Goal: Transaction & Acquisition: Purchase product/service

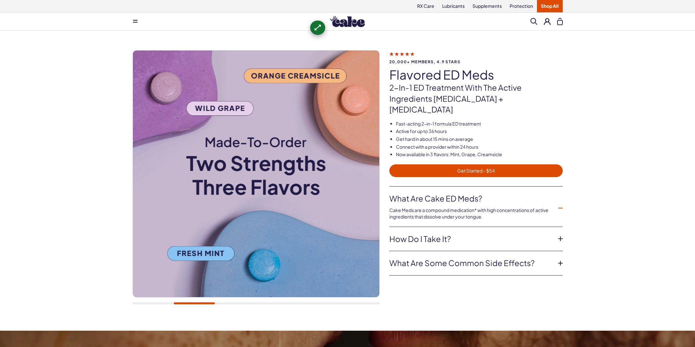
click at [465, 167] on span "Get Started - $54" at bounding box center [477, 170] width 166 height 7
click at [438, 233] on link "How do I take it?" at bounding box center [471, 238] width 163 height 11
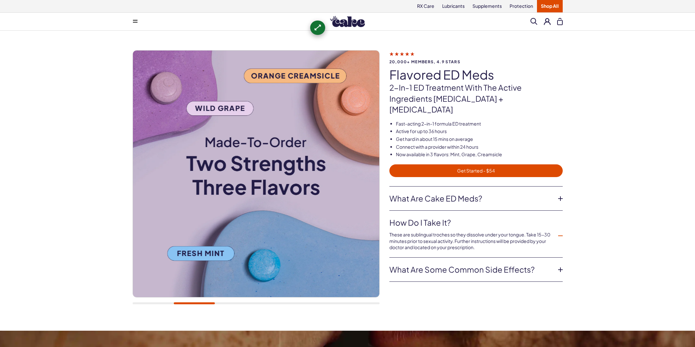
click at [432, 264] on link "What are some common side effects?" at bounding box center [471, 269] width 163 height 11
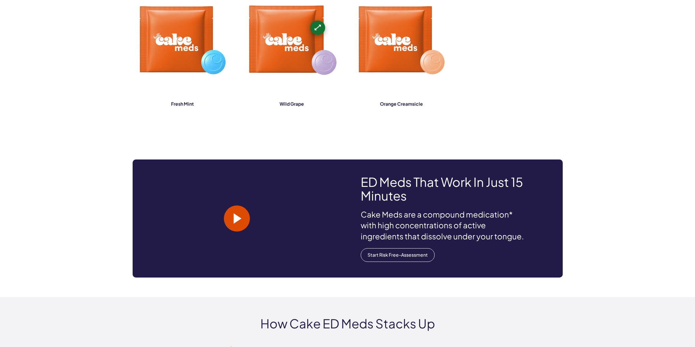
scroll to position [708, 0]
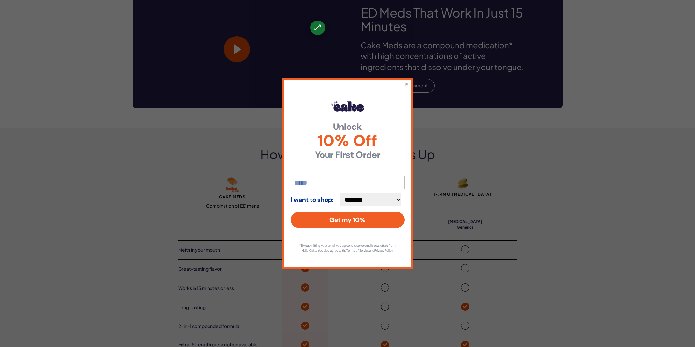
click at [405, 81] on button "×" at bounding box center [406, 84] width 4 height 8
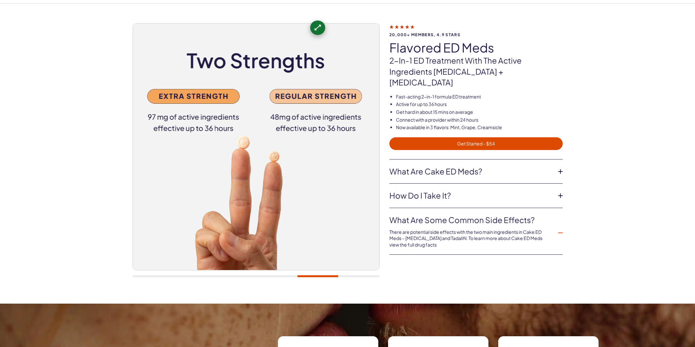
scroll to position [0, 0]
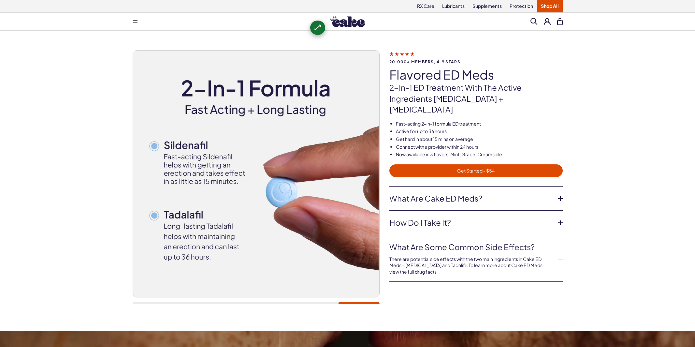
click at [468, 167] on div "20,000+ members, 4.9 stars Flavored ED Meds 2-in-1 ED treatment with the active…" at bounding box center [476, 118] width 173 height 136
click at [471, 167] on span "Get Started - $54" at bounding box center [477, 170] width 166 height 7
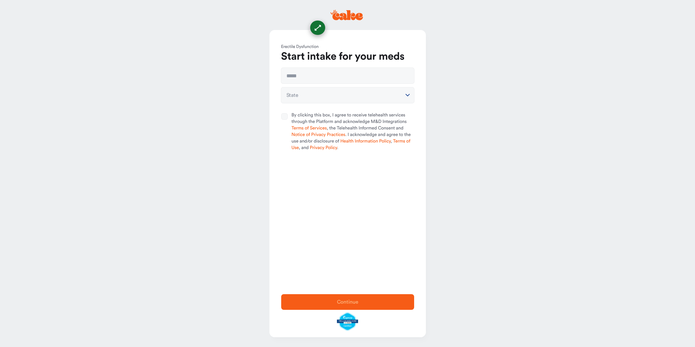
click at [303, 83] on div "**********" at bounding box center [347, 85] width 133 height 35
click at [310, 68] on input "text" at bounding box center [347, 76] width 133 height 16
type input "**********"
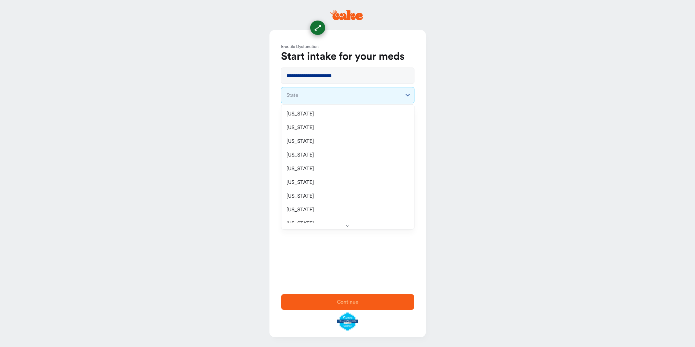
click at [306, 98] on html "**********" at bounding box center [347, 173] width 695 height 347
select select "**"
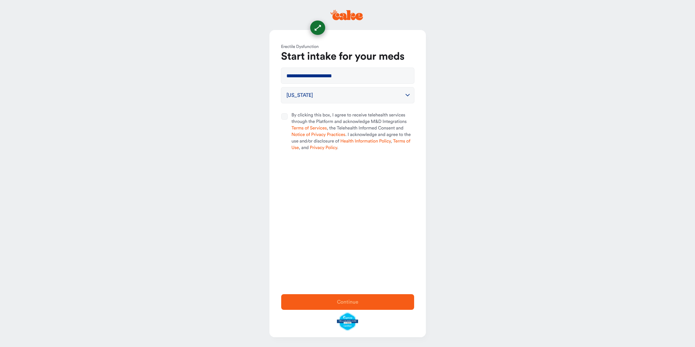
click at [297, 116] on span "By clicking this box, I agree to receive telehealth services through the Platfo…" at bounding box center [353, 131] width 123 height 39
click at [288, 116] on button "By clicking this box, I agree to receive telehealth services through the Platfo…" at bounding box center [284, 116] width 7 height 7
click at [354, 301] on span "Continue" at bounding box center [348, 301] width 22 height 5
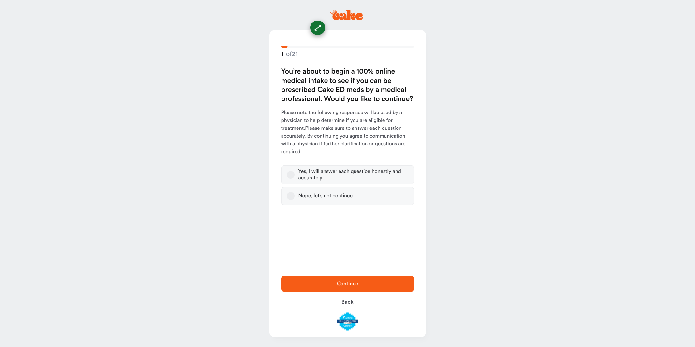
click at [346, 201] on label "Nope, let’s not continue" at bounding box center [347, 196] width 133 height 18
click at [295, 200] on button "Nope, let’s not continue" at bounding box center [291, 196] width 8 height 8
click at [369, 282] on span "Continue" at bounding box center [348, 284] width 112 height 8
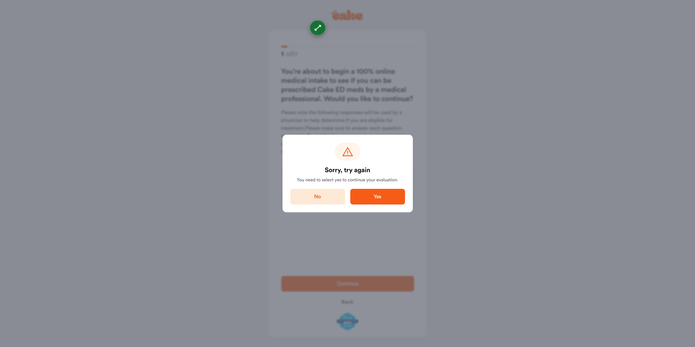
click at [334, 199] on span "No" at bounding box center [318, 197] width 34 height 8
select select "**"
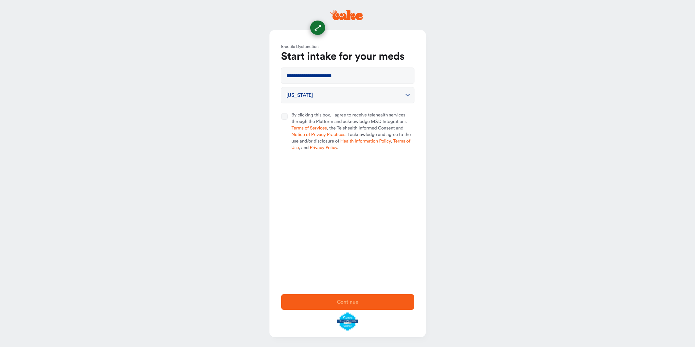
click at [304, 109] on div "**********" at bounding box center [348, 159] width 156 height 258
click at [306, 116] on span "By clicking this box, I agree to receive telehealth services through the Platfo…" at bounding box center [353, 131] width 123 height 39
click at [288, 116] on button "By clicking this box, I agree to receive telehealth services through the Platfo…" at bounding box center [284, 116] width 7 height 7
click at [367, 305] on span "Continue" at bounding box center [348, 302] width 112 height 8
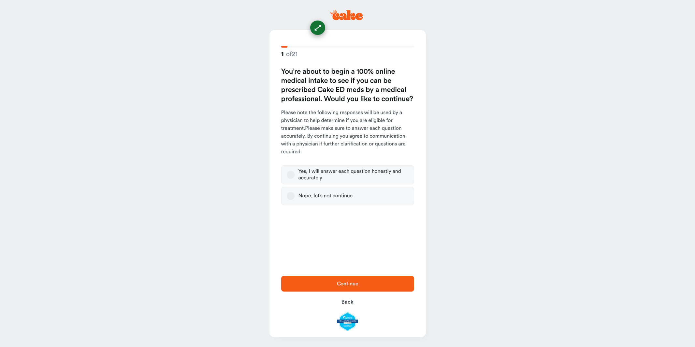
click at [317, 168] on div "Yes, I will answer each question honestly and accurately" at bounding box center [354, 174] width 110 height 13
click at [295, 171] on button "Yes, I will answer each question honestly and accurately" at bounding box center [291, 175] width 8 height 8
click at [374, 265] on div "1 of 21 You’re about to begin a 100% online medical intake to see if you can be…" at bounding box center [348, 149] width 156 height 239
click at [379, 281] on span "Continue" at bounding box center [348, 284] width 112 height 8
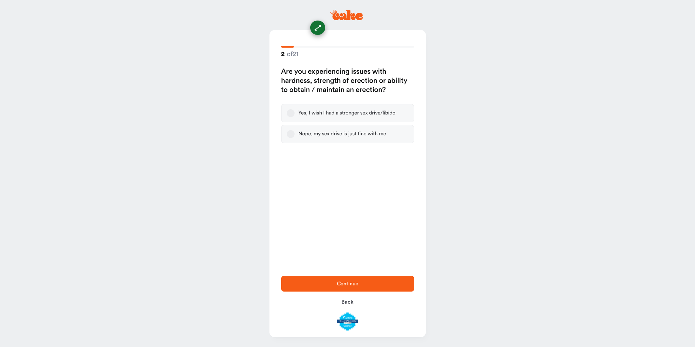
click at [371, 279] on button "Continue" at bounding box center [347, 284] width 133 height 16
click at [317, 118] on label "Yes, I wish I had a stronger sex drive/libido" at bounding box center [347, 113] width 133 height 18
click at [295, 117] on button "Yes, I wish I had a stronger sex drive/libido" at bounding box center [291, 113] width 8 height 8
click at [324, 135] on div "Nope, my sex drive is just fine with me" at bounding box center [343, 134] width 88 height 7
click at [295, 135] on button "Nope, my sex drive is just fine with me" at bounding box center [291, 134] width 8 height 8
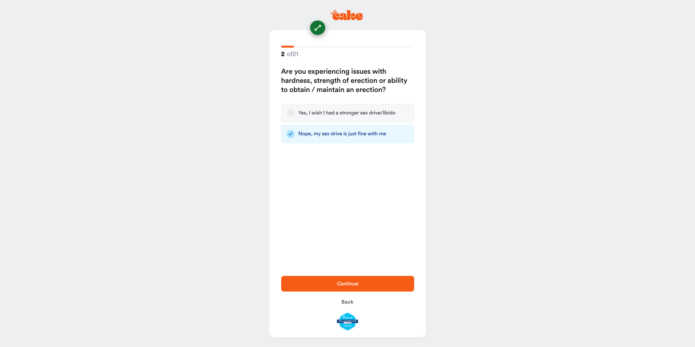
click at [368, 271] on div "Continue Back" at bounding box center [348, 303] width 156 height 68
click at [375, 283] on span "Continue" at bounding box center [348, 284] width 112 height 8
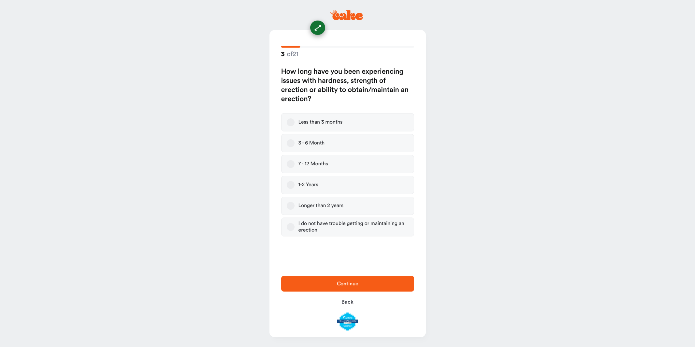
click at [349, 159] on label "7 - 12 Months" at bounding box center [347, 164] width 133 height 18
click at [295, 160] on button "7 - 12 Months" at bounding box center [291, 164] width 8 height 8
click at [374, 289] on button "Continue" at bounding box center [347, 284] width 133 height 16
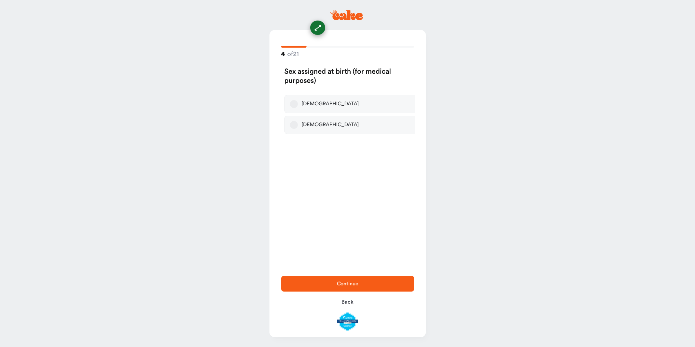
click at [342, 171] on div "4 of 21 Sex assigned at birth (for medical purposes) Male Female" at bounding box center [348, 149] width 156 height 239
click at [340, 129] on label "Female" at bounding box center [347, 125] width 133 height 18
click at [295, 129] on button "Female" at bounding box center [291, 125] width 8 height 8
click at [380, 291] on button "Continue" at bounding box center [347, 284] width 133 height 16
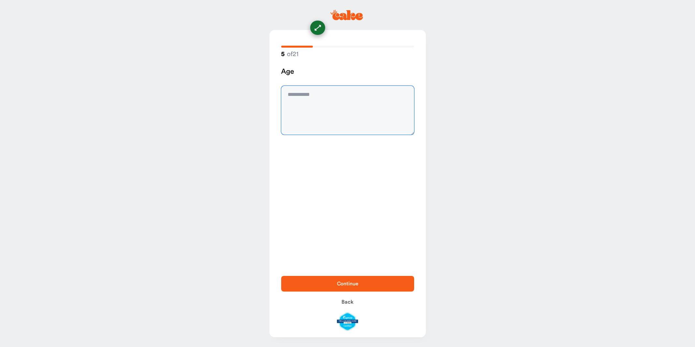
click at [330, 133] on textarea at bounding box center [347, 110] width 133 height 49
type textarea "**"
click at [356, 284] on span "Continue" at bounding box center [348, 283] width 22 height 5
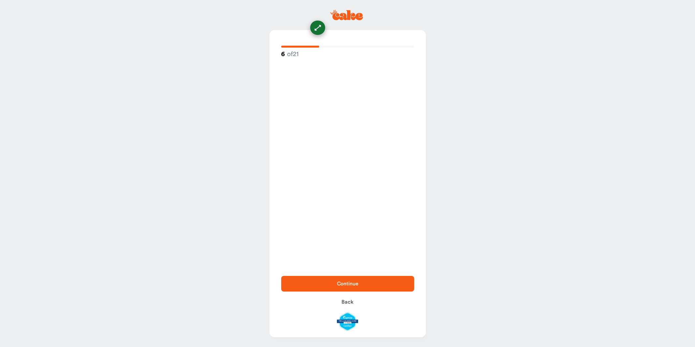
click at [356, 284] on span "Continue" at bounding box center [348, 283] width 22 height 5
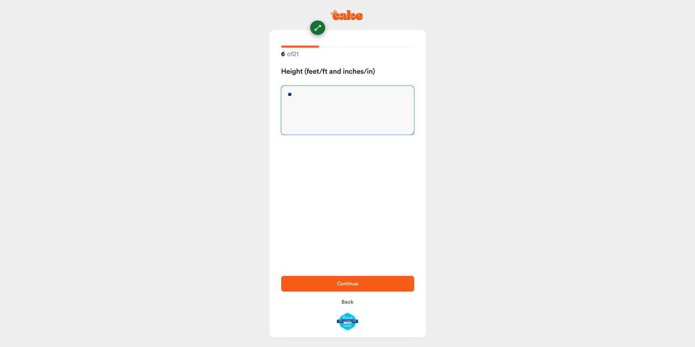
type textarea "**"
drag, startPoint x: 345, startPoint y: 276, endPoint x: 348, endPoint y: 282, distance: 6.9
click at [345, 277] on button "Continue" at bounding box center [347, 284] width 133 height 16
click at [348, 283] on div "Continue Back" at bounding box center [348, 303] width 156 height 68
click at [347, 58] on div "7 of 21 Weight (pounds/lbs)" at bounding box center [348, 149] width 156 height 239
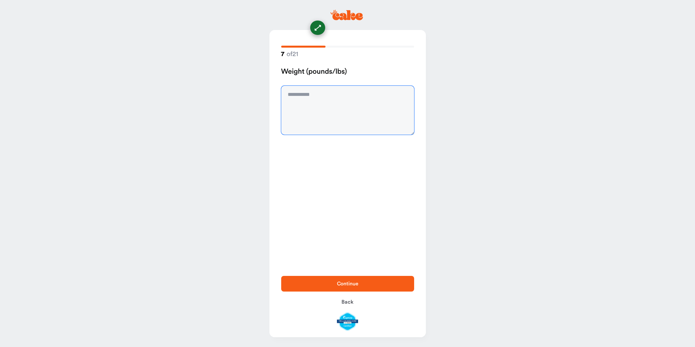
click at [350, 104] on textarea at bounding box center [347, 110] width 133 height 49
type textarea "**"
click at [369, 272] on div "Continue Back" at bounding box center [348, 303] width 156 height 68
click at [370, 274] on div "Continue Back" at bounding box center [348, 303] width 156 height 68
click at [370, 275] on div "Continue Back" at bounding box center [348, 303] width 156 height 68
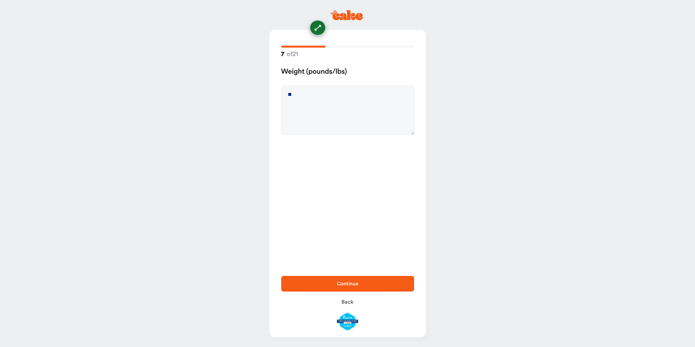
click at [370, 283] on span "Continue" at bounding box center [348, 284] width 112 height 8
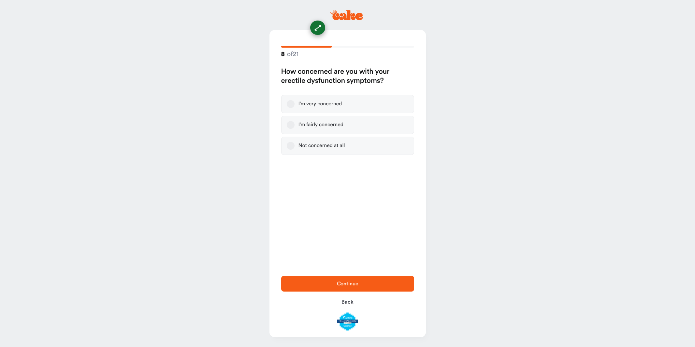
click at [325, 132] on label "I’m fairly concerned" at bounding box center [347, 125] width 133 height 18
click at [295, 129] on button "I’m fairly concerned" at bounding box center [291, 125] width 8 height 8
click at [348, 278] on button "Continue" at bounding box center [347, 284] width 133 height 16
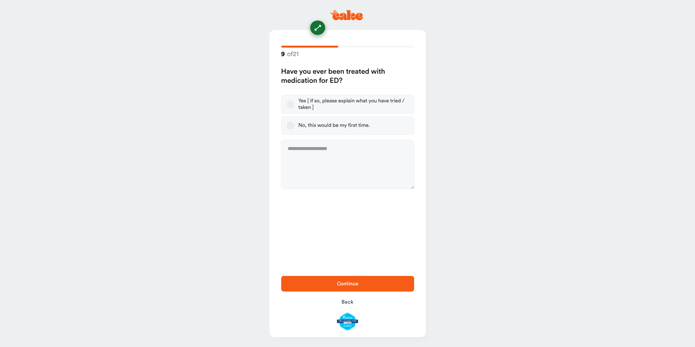
click at [330, 130] on label "No, this would be my first time." at bounding box center [347, 125] width 133 height 18
click at [295, 129] on button "No, this would be my first time." at bounding box center [291, 126] width 8 height 8
click at [377, 287] on span "Continue" at bounding box center [348, 284] width 112 height 8
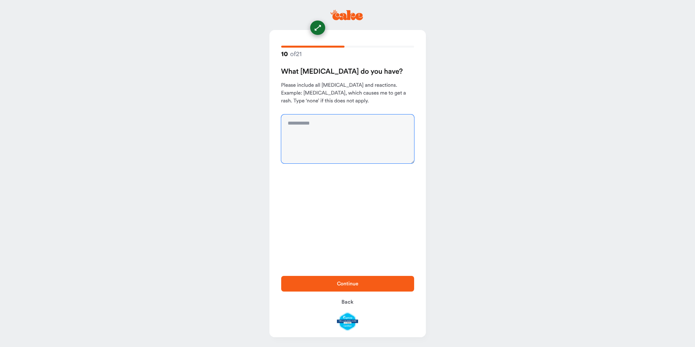
click at [326, 125] on textarea at bounding box center [347, 138] width 133 height 49
type textarea "**"
click at [351, 271] on div "Continue Back" at bounding box center [348, 303] width 156 height 68
click at [354, 282] on span "Continue" at bounding box center [348, 283] width 22 height 5
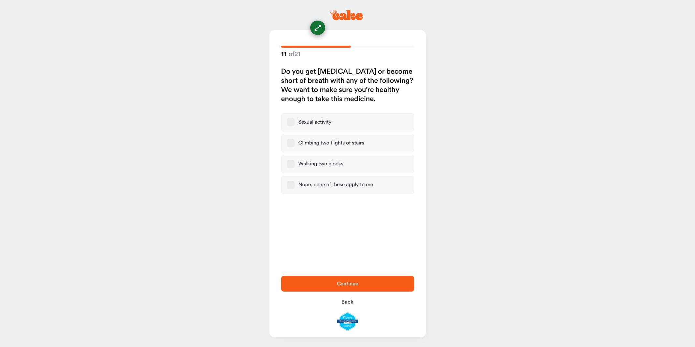
click at [339, 142] on div "Climbing two flights of stairs" at bounding box center [332, 143] width 66 height 7
click at [295, 142] on button "Climbing two flights of stairs" at bounding box center [291, 143] width 8 height 8
click at [372, 279] on button "Continue" at bounding box center [347, 284] width 133 height 16
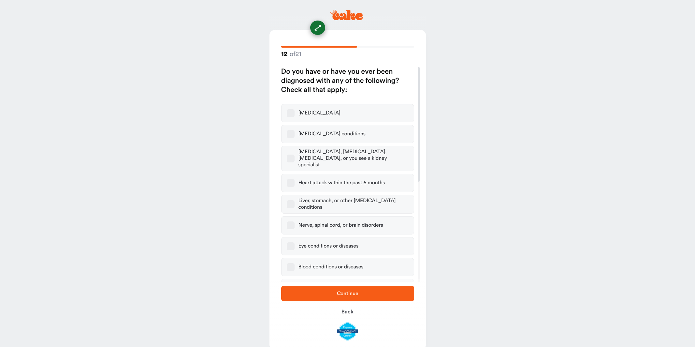
click at [337, 181] on label "Heart attack within the past 6 months" at bounding box center [347, 183] width 133 height 18
click at [295, 181] on button "Heart attack within the past 6 months" at bounding box center [291, 183] width 8 height 8
click at [364, 292] on span "Continue" at bounding box center [348, 294] width 112 height 8
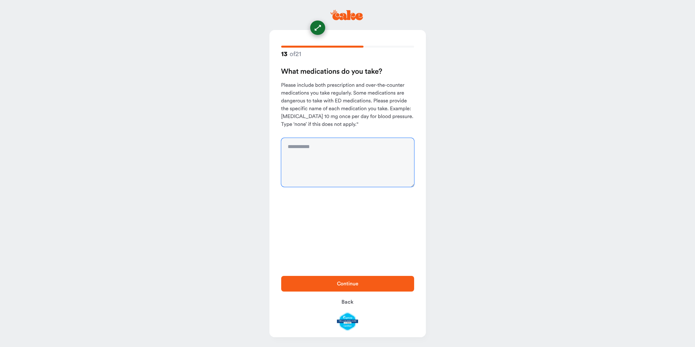
click at [359, 165] on textarea at bounding box center [347, 162] width 133 height 49
type textarea "**"
click at [381, 282] on span "Continue" at bounding box center [348, 284] width 112 height 8
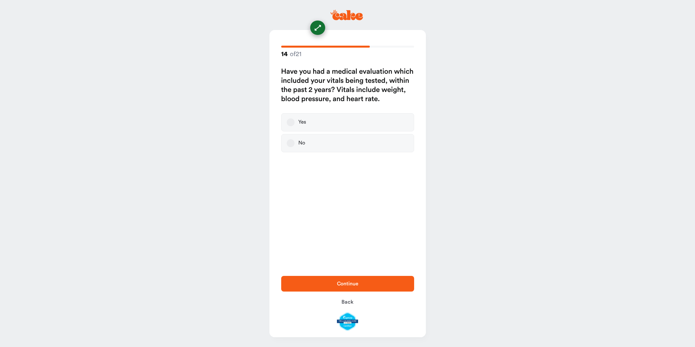
click at [356, 164] on div "14 of 21 Have you had a medical evaluation which included your vitals being tes…" at bounding box center [348, 149] width 156 height 239
click at [356, 151] on label "No" at bounding box center [347, 143] width 133 height 18
click at [295, 147] on button "No" at bounding box center [291, 143] width 8 height 8
type button "527"
click at [372, 287] on span "Continue" at bounding box center [348, 284] width 112 height 8
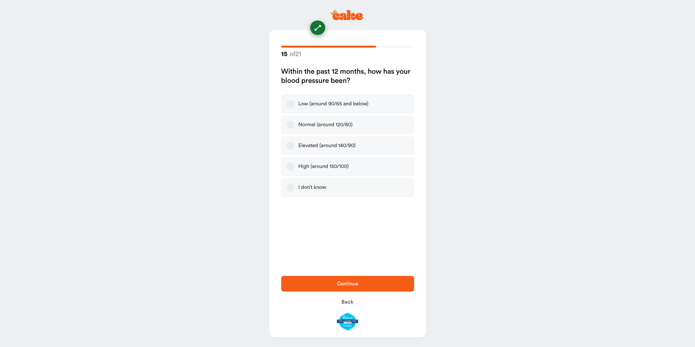
click at [337, 158] on label "High (around 150/100)" at bounding box center [347, 166] width 133 height 18
click at [295, 163] on button "High (around 150/100)" at bounding box center [291, 167] width 8 height 8
click at [357, 284] on span "Continue" at bounding box center [348, 283] width 22 height 5
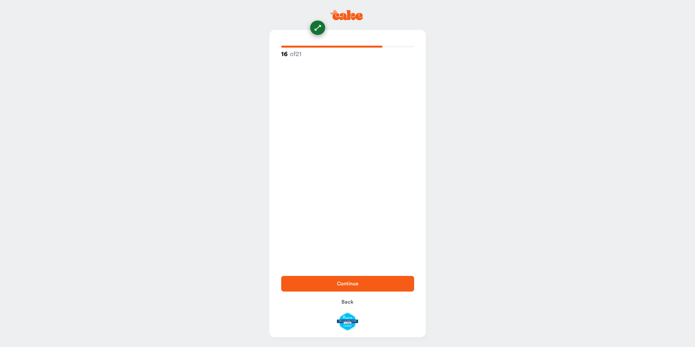
click at [337, 129] on label "Yes, it is being treated by a medical professional" at bounding box center [347, 125] width 133 height 18
click at [295, 129] on button "Yes, it is being treated by a medical professional" at bounding box center [291, 125] width 8 height 8
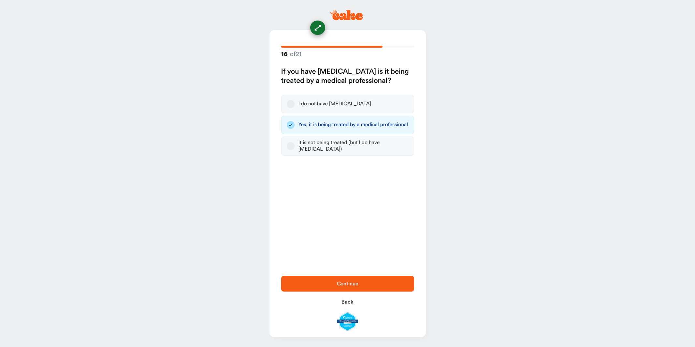
click at [379, 281] on span "Continue" at bounding box center [348, 284] width 112 height 8
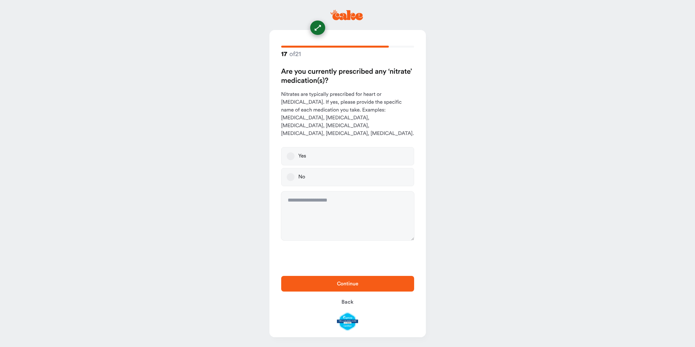
click at [353, 147] on label "Yes" at bounding box center [347, 156] width 133 height 18
click at [295, 152] on button "Yes" at bounding box center [291, 156] width 8 height 8
click at [376, 285] on span "Continue" at bounding box center [348, 284] width 112 height 8
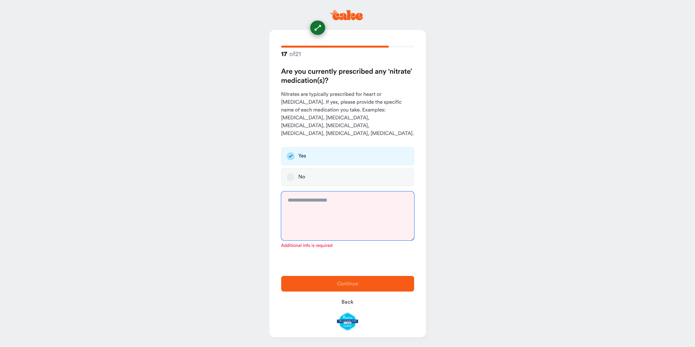
click at [343, 219] on textarea at bounding box center [347, 215] width 133 height 49
click at [327, 176] on label "No" at bounding box center [347, 177] width 133 height 18
click at [295, 176] on button "No" at bounding box center [291, 177] width 8 height 8
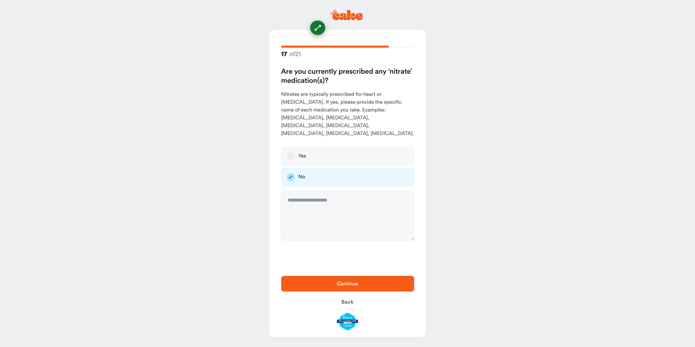
click at [371, 289] on button "Continue" at bounding box center [347, 284] width 133 height 16
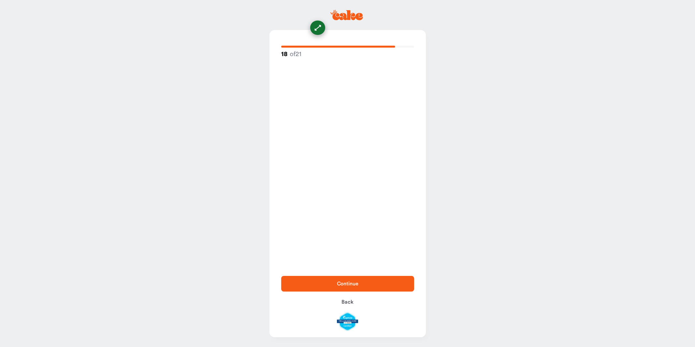
click at [330, 165] on div "18 of 21 Do you currently smoke, chew tobacco or use tobacco containing product…" at bounding box center [348, 149] width 156 height 239
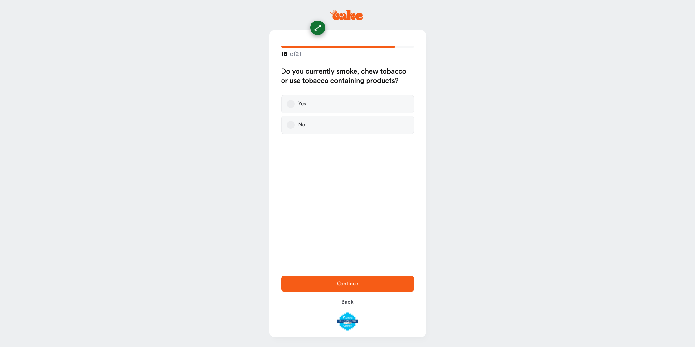
click at [324, 132] on label "No" at bounding box center [347, 125] width 133 height 18
click at [295, 129] on button "No" at bounding box center [291, 125] width 8 height 8
click at [376, 289] on button "Continue" at bounding box center [347, 284] width 133 height 16
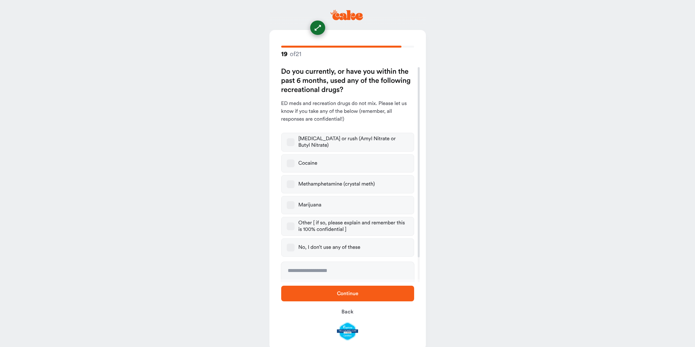
click at [335, 204] on label "Marijuana" at bounding box center [347, 205] width 133 height 18
click at [295, 204] on button "Marijuana" at bounding box center [291, 205] width 8 height 8
click at [358, 285] on div "Continue Back" at bounding box center [348, 313] width 156 height 68
click at [363, 295] on span "Continue" at bounding box center [348, 294] width 112 height 8
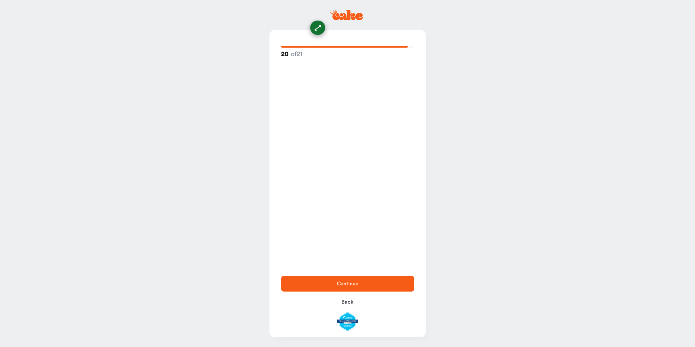
click at [334, 182] on div "20 of 21 Do you understand all the questions you were asked during this intake?…" at bounding box center [348, 149] width 156 height 239
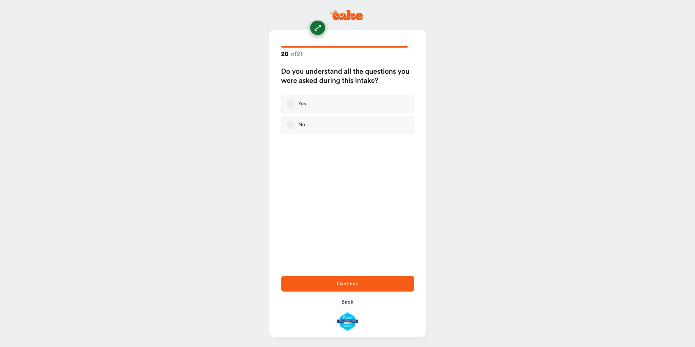
click at [338, 135] on div "20 of 21 Do you understand all the questions you were asked during this intake?…" at bounding box center [348, 149] width 156 height 239
click at [341, 120] on label "No" at bounding box center [347, 125] width 133 height 18
click at [295, 121] on button "No" at bounding box center [291, 125] width 8 height 8
click at [395, 279] on button "Continue" at bounding box center [347, 284] width 133 height 16
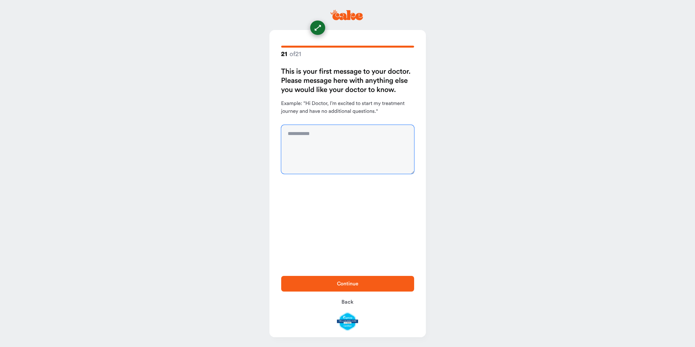
click at [340, 153] on textarea at bounding box center [347, 149] width 133 height 49
type textarea "**"
click at [367, 277] on button "Continue" at bounding box center [347, 284] width 133 height 16
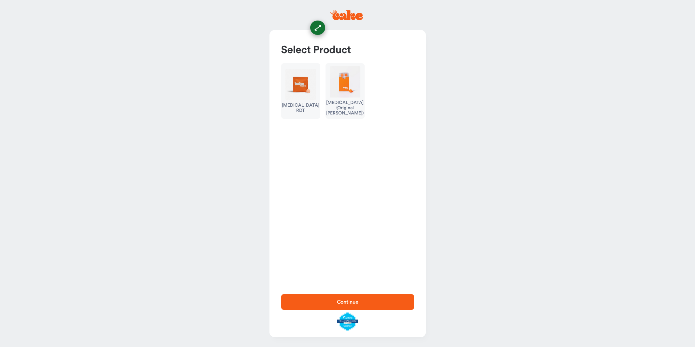
click at [334, 91] on img "button" at bounding box center [345, 81] width 31 height 31
click at [314, 106] on div "Erectile Dysfunction RDT" at bounding box center [300, 108] width 37 height 10
click at [353, 304] on span "Continue" at bounding box center [348, 301] width 22 height 5
